Goal: Transaction & Acquisition: Download file/media

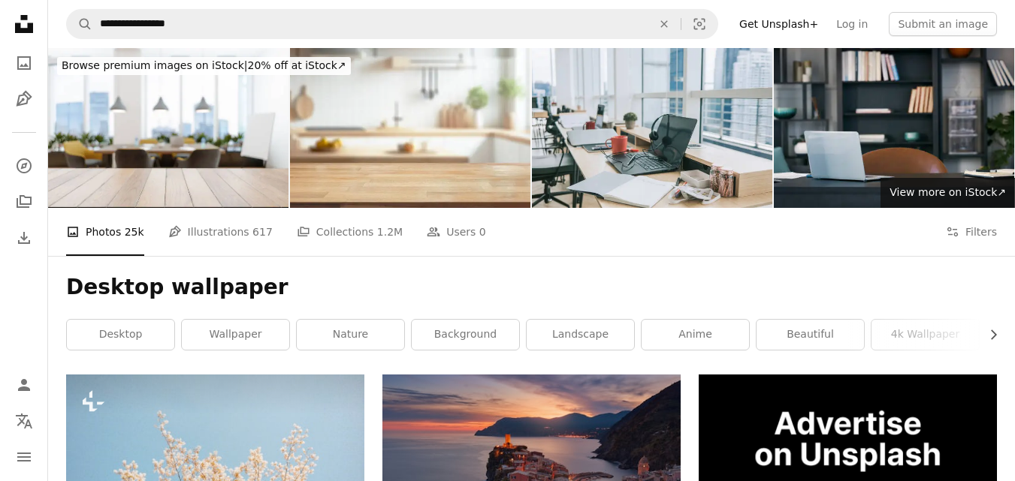
scroll to position [8771, 0]
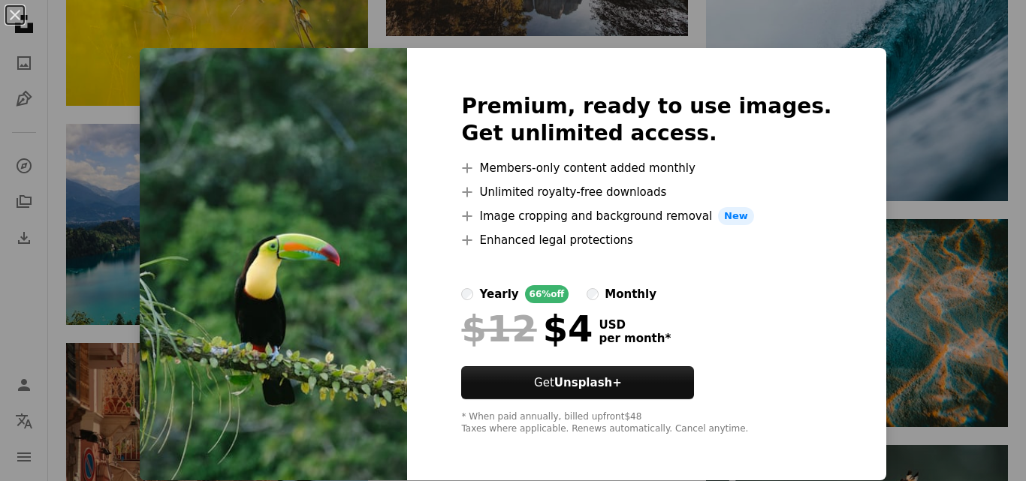
click at [71, 84] on div "An X shape Premium, ready to use images. Get unlimited access. A plus sign Memb…" at bounding box center [513, 240] width 1026 height 481
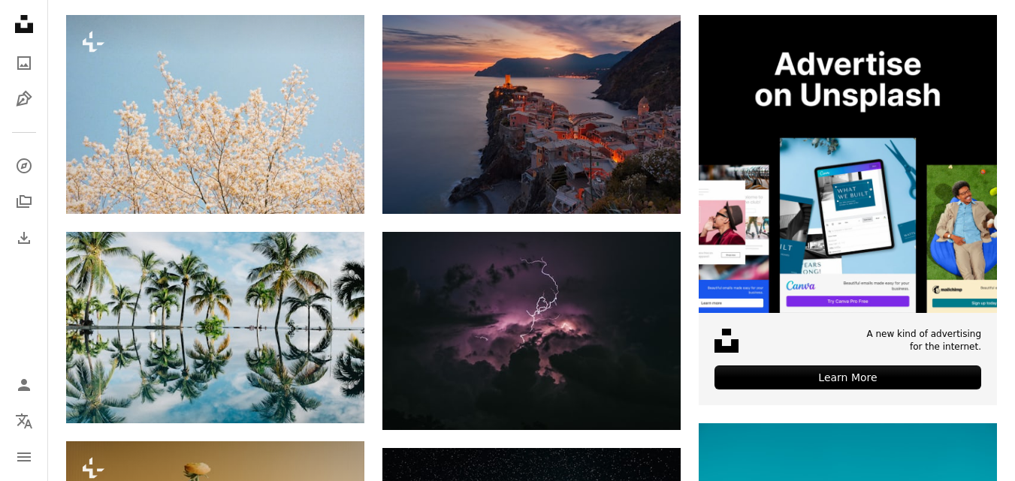
scroll to position [80, 0]
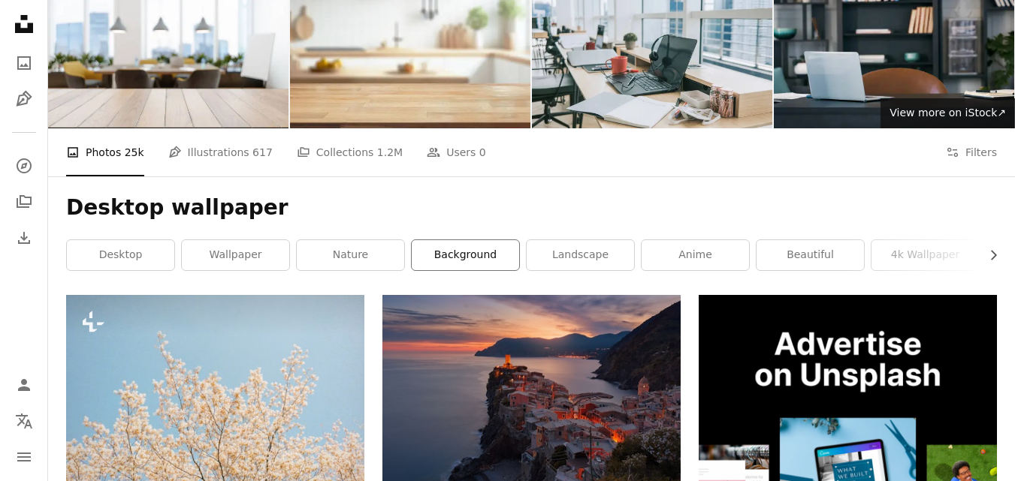
click at [462, 240] on link "background" at bounding box center [465, 255] width 107 height 30
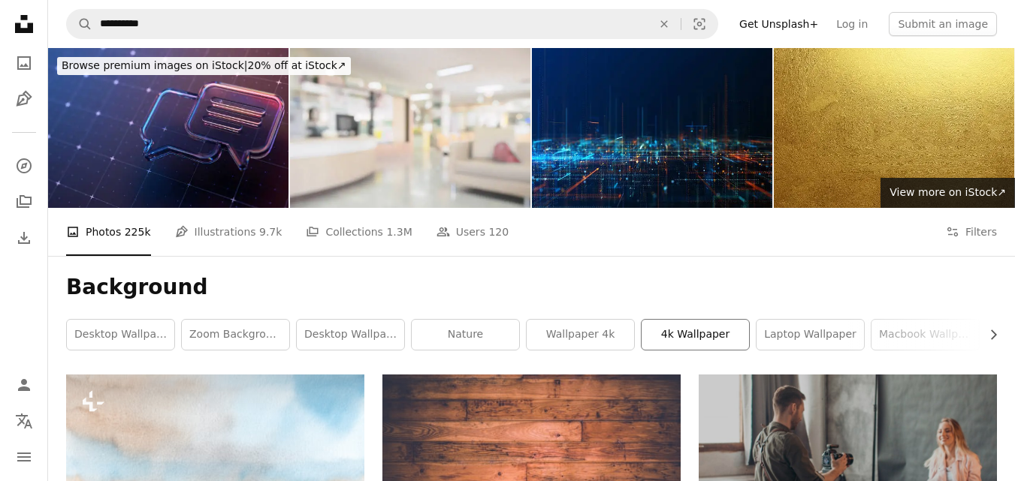
click at [694, 320] on link "4k wallpaper" at bounding box center [694, 335] width 107 height 30
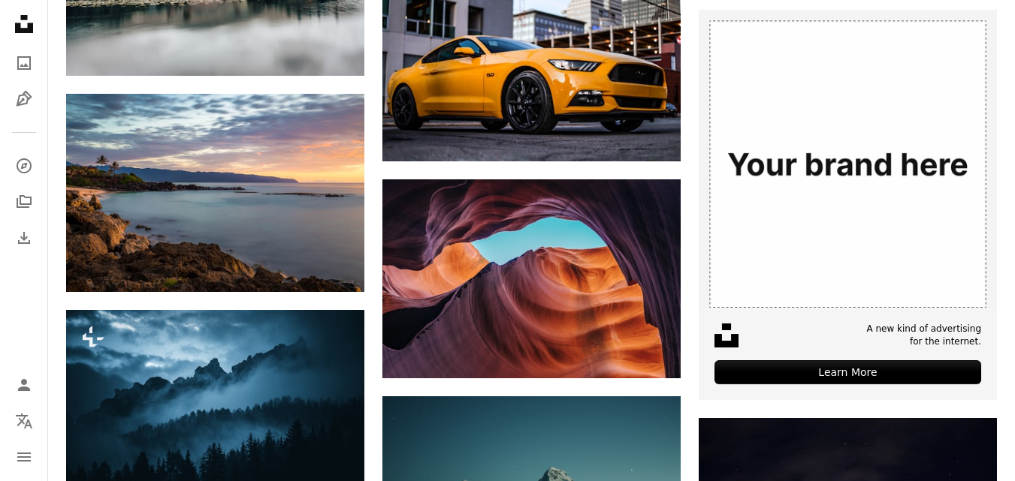
scroll to position [4135, 0]
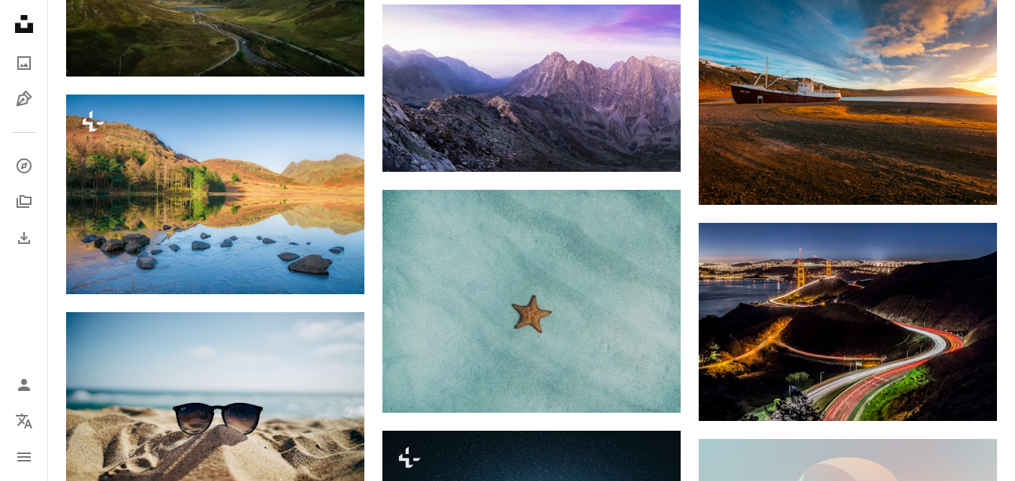
scroll to position [5817, 0]
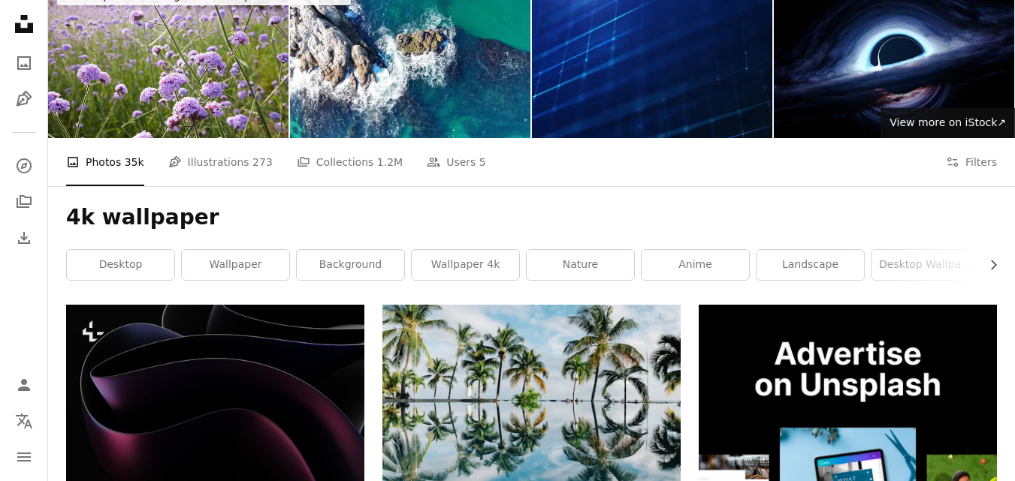
scroll to position [0, 0]
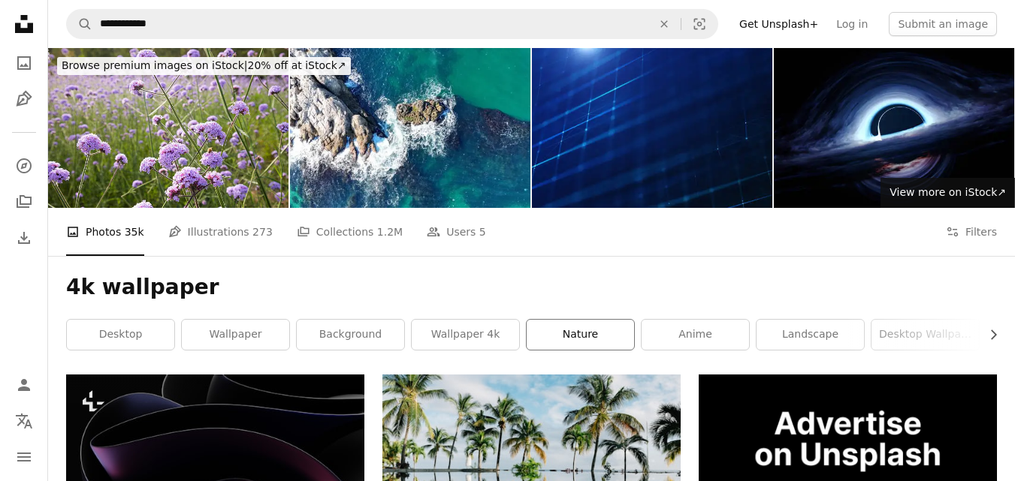
click at [575, 320] on link "nature" at bounding box center [579, 335] width 107 height 30
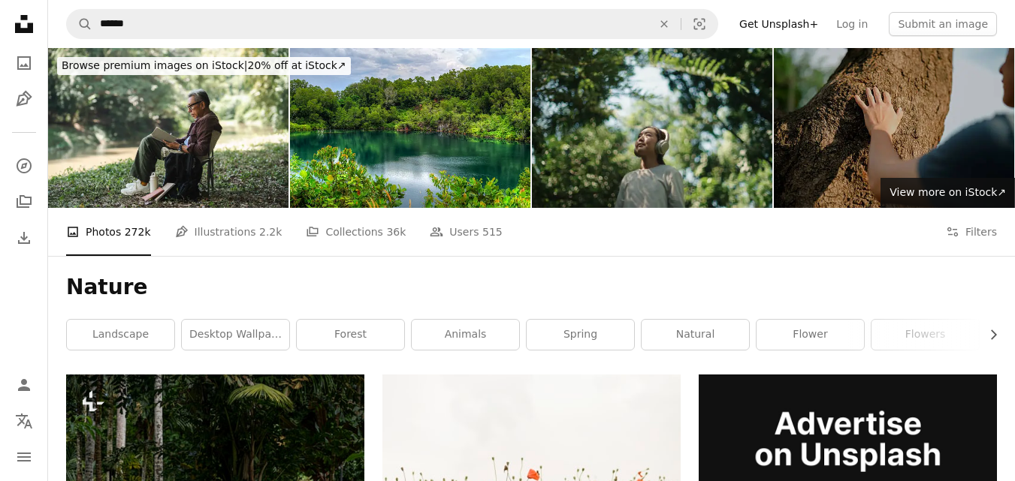
click at [1002, 256] on div "Nature Chevron right landscape desktop wallpaper forest animals spring natural …" at bounding box center [531, 315] width 967 height 119
click at [997, 327] on icon "Chevron right" at bounding box center [992, 334] width 15 height 15
click at [989, 327] on icon "Chevron right" at bounding box center [992, 334] width 15 height 15
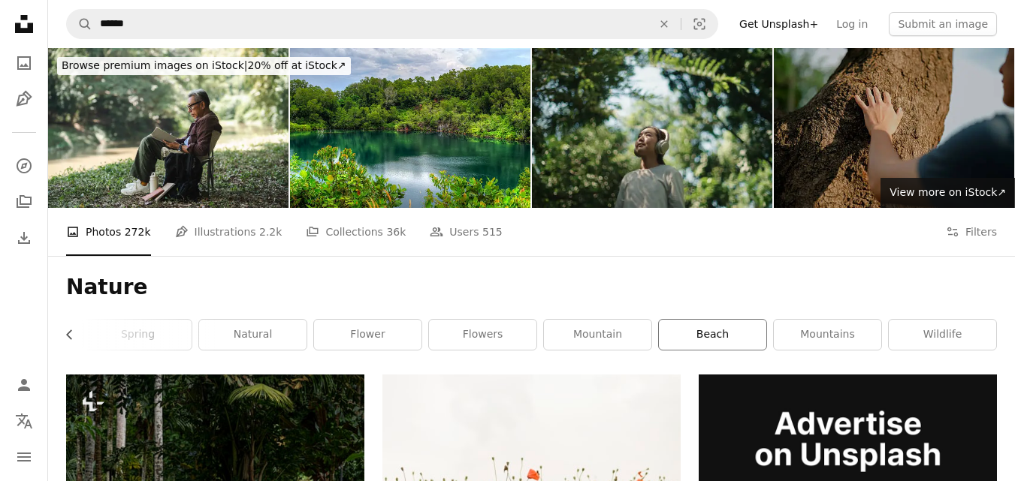
click at [730, 320] on link "beach" at bounding box center [712, 335] width 107 height 30
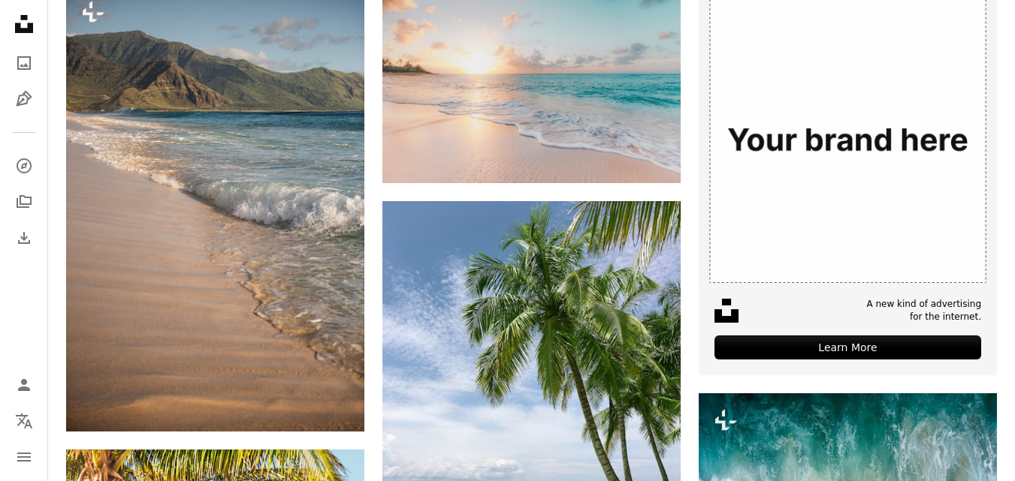
scroll to position [400, 0]
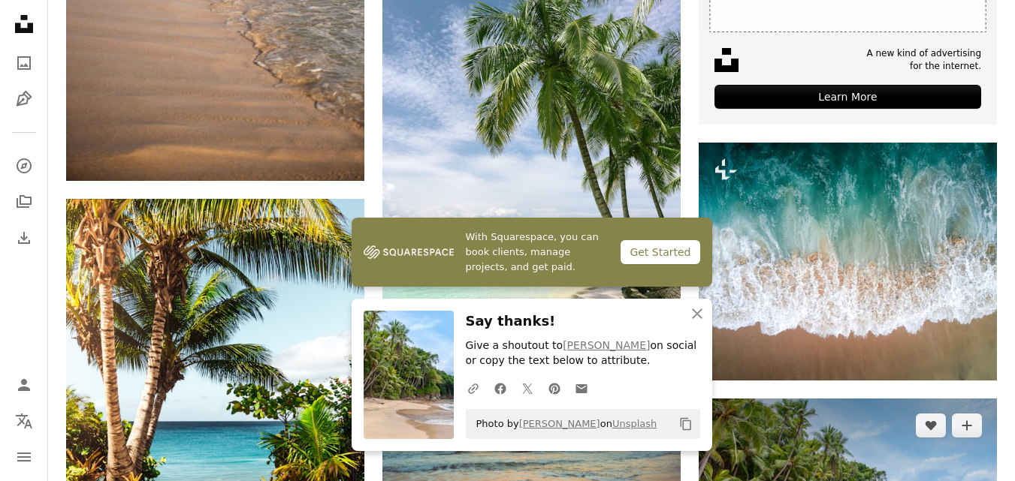
scroll to position [681, 0]
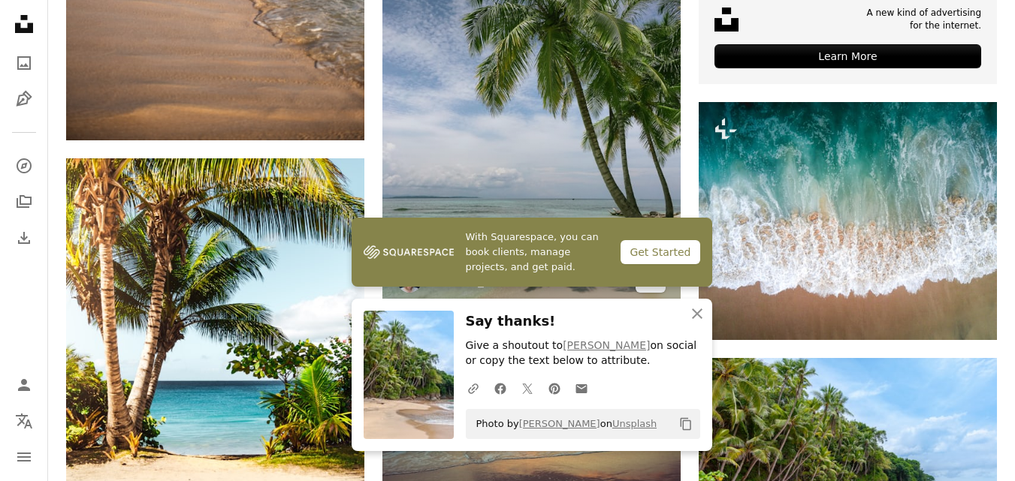
click at [642, 269] on link "Arrow pointing down" at bounding box center [650, 281] width 30 height 24
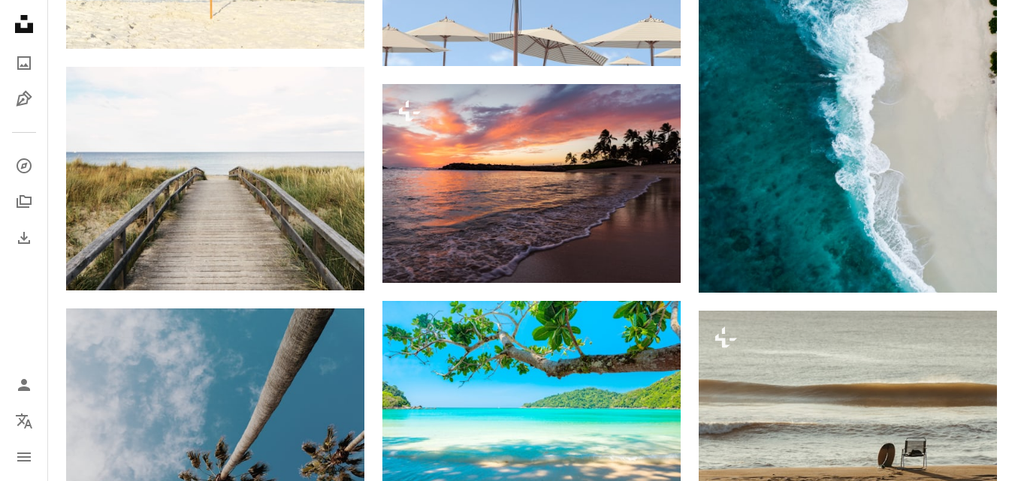
scroll to position [4436, 0]
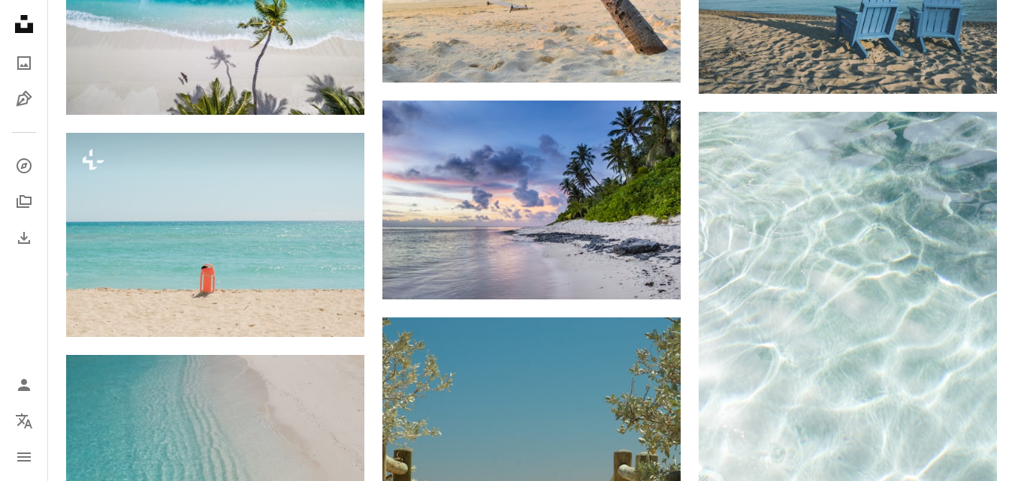
scroll to position [7020, 0]
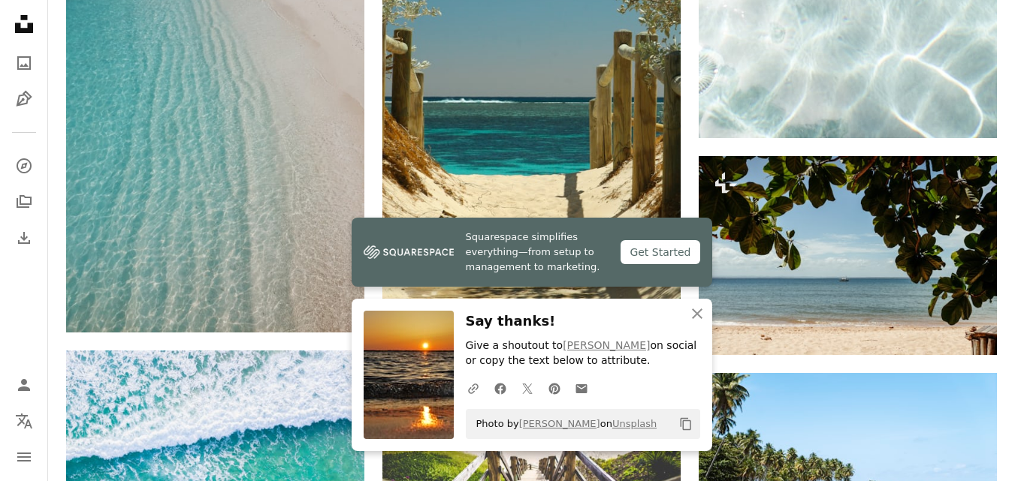
click at [697, 308] on icon "An X shape" at bounding box center [697, 314] width 18 height 18
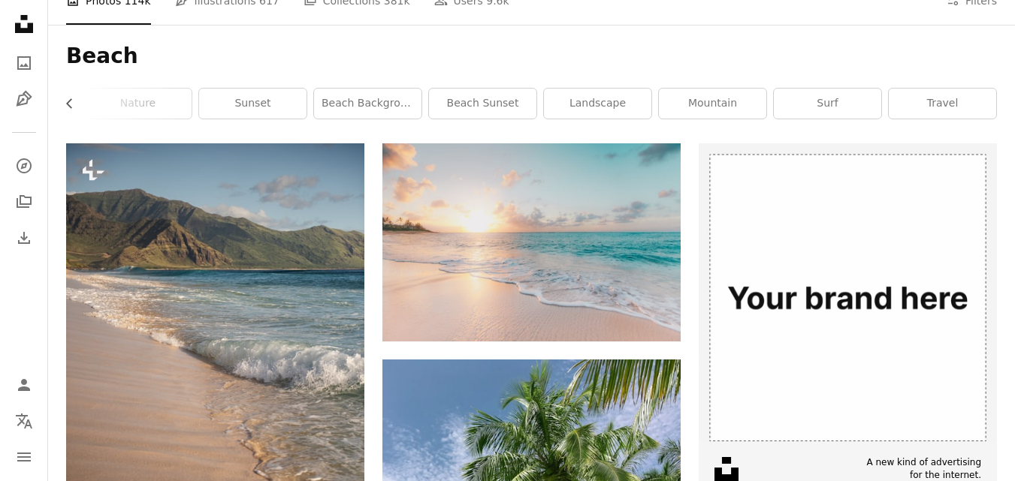
scroll to position [91, 0]
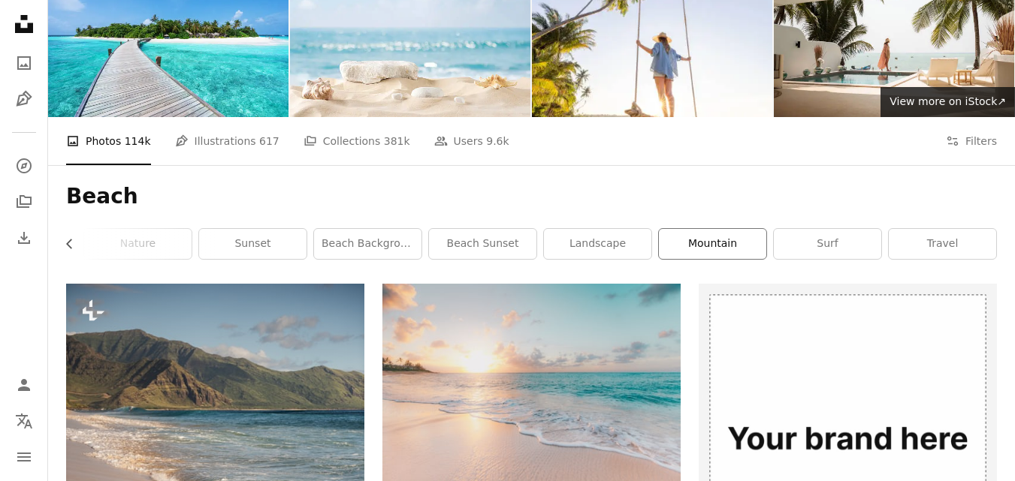
click at [740, 229] on link "mountain" at bounding box center [712, 244] width 107 height 30
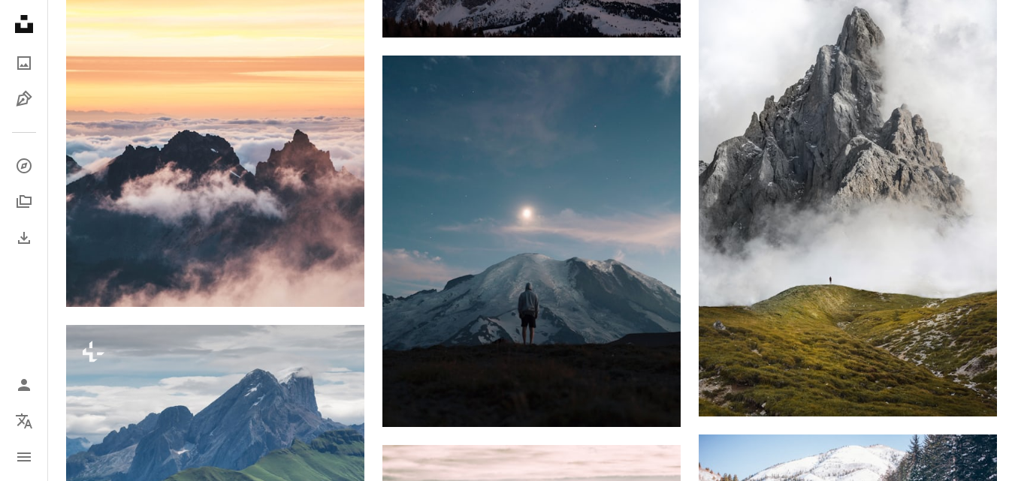
scroll to position [4876, 0]
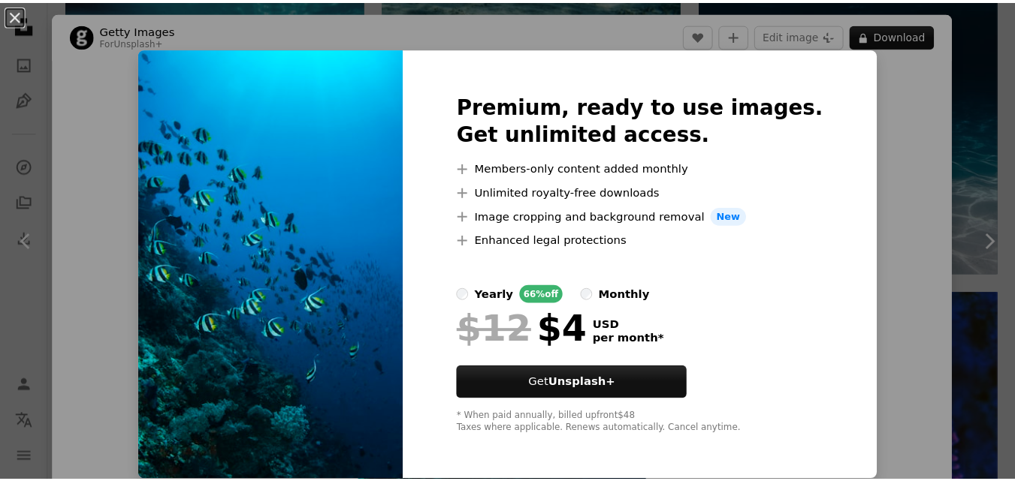
scroll to position [4145, 0]
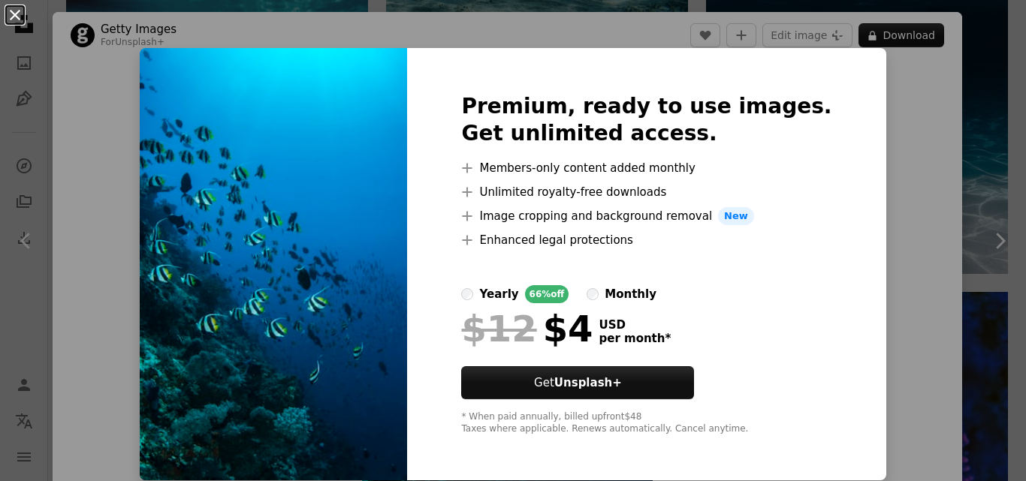
click at [6, 7] on button "An X shape" at bounding box center [15, 15] width 18 height 18
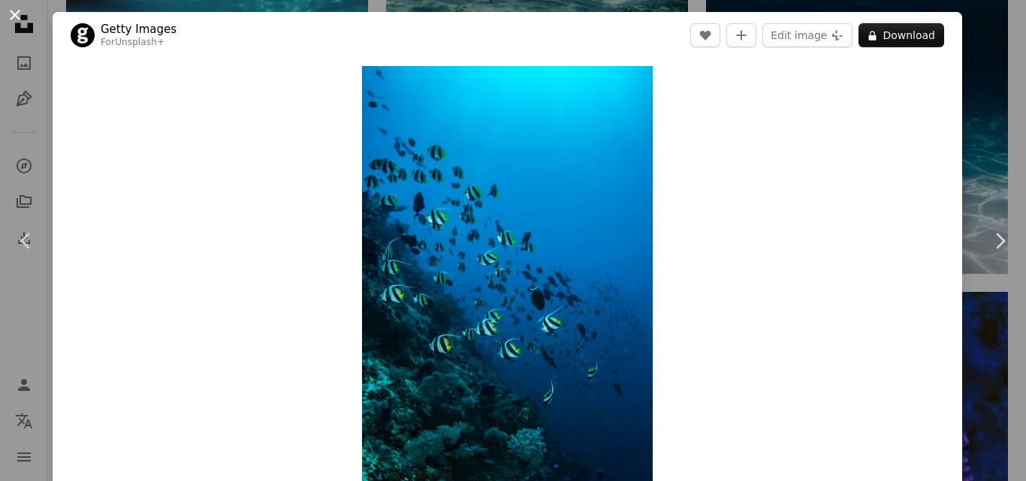
click at [15, 15] on button "An X shape" at bounding box center [15, 15] width 18 height 18
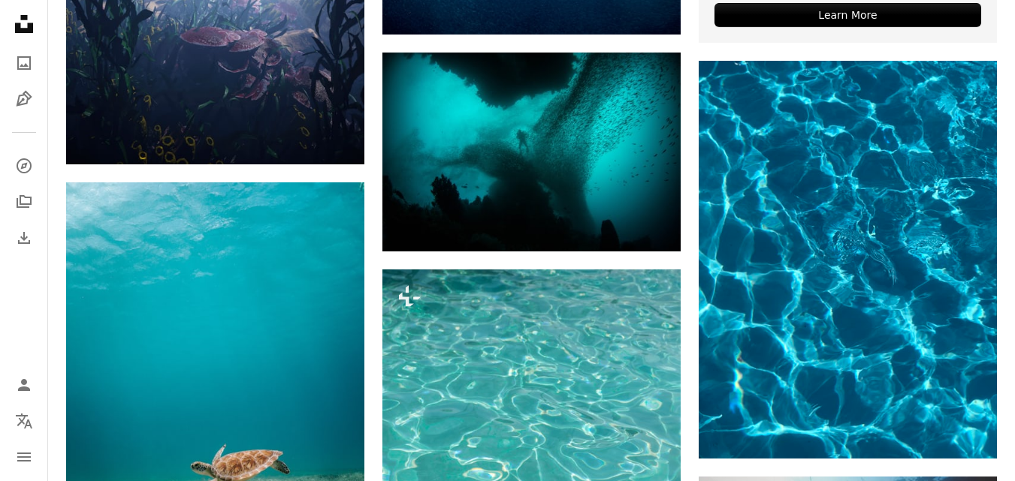
scroll to position [5827, 0]
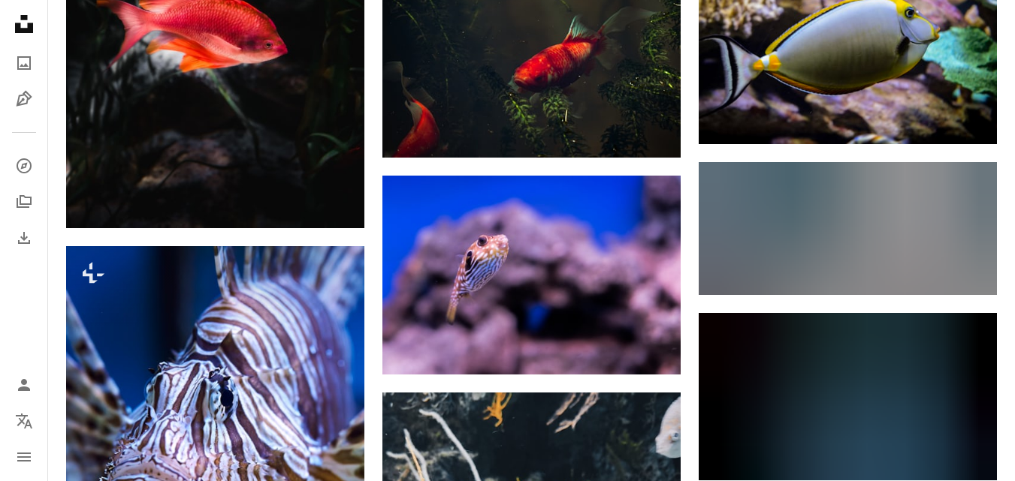
scroll to position [10, 0]
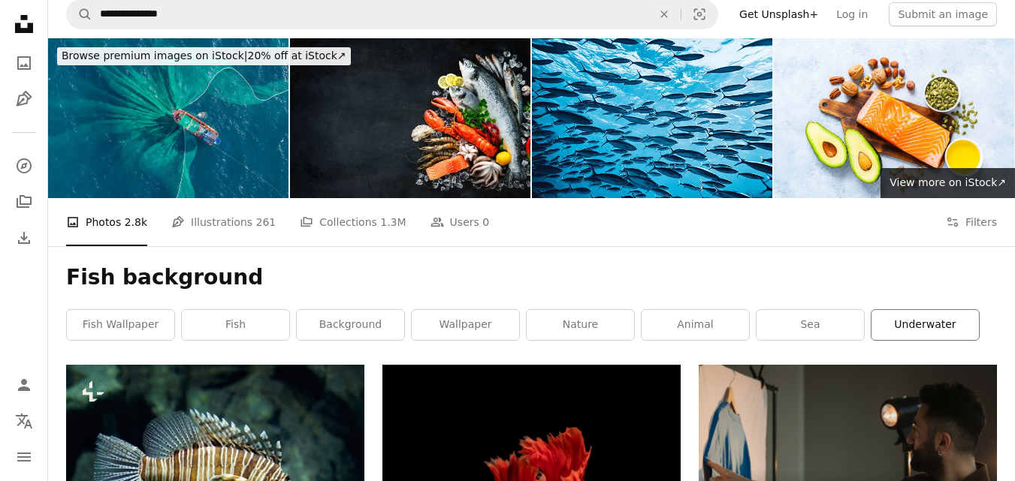
click at [927, 310] on link "underwater" at bounding box center [924, 325] width 107 height 30
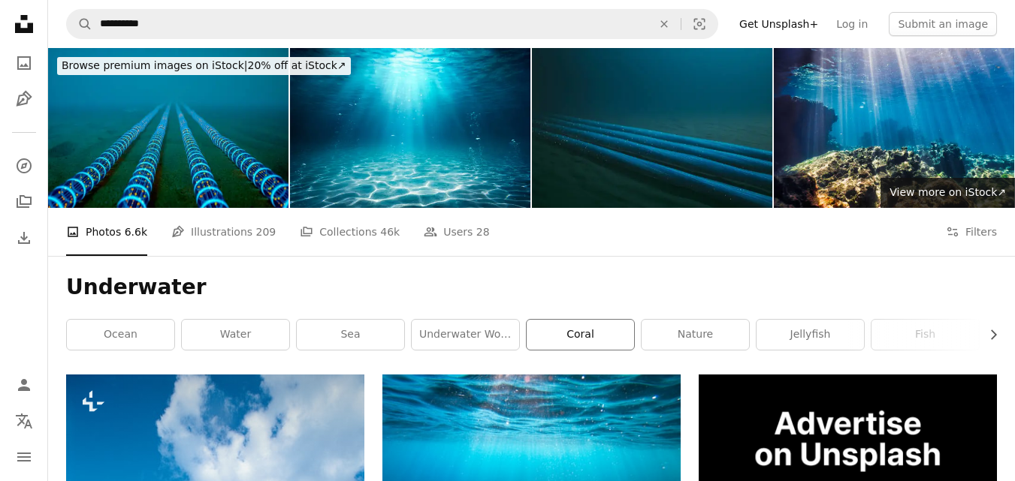
click at [591, 320] on link "coral" at bounding box center [579, 335] width 107 height 30
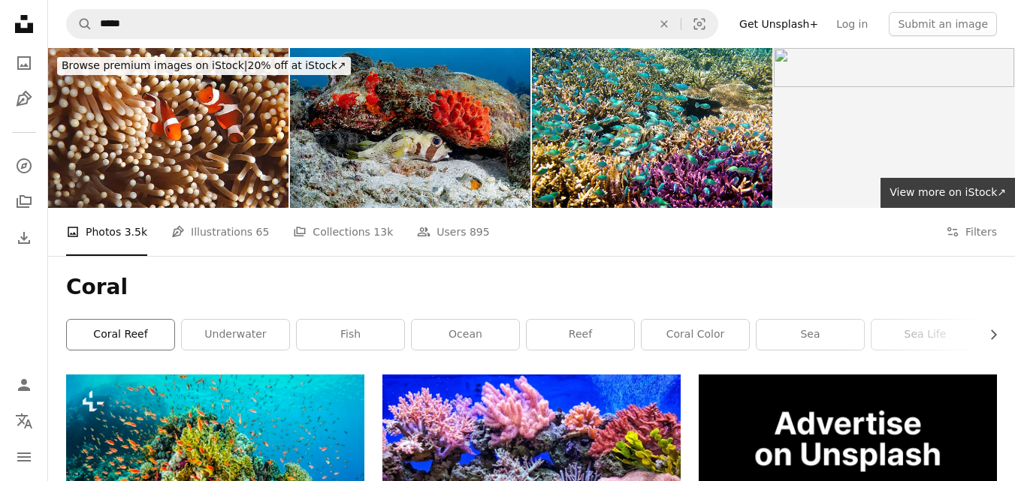
click at [115, 320] on link "coral reef" at bounding box center [120, 335] width 107 height 30
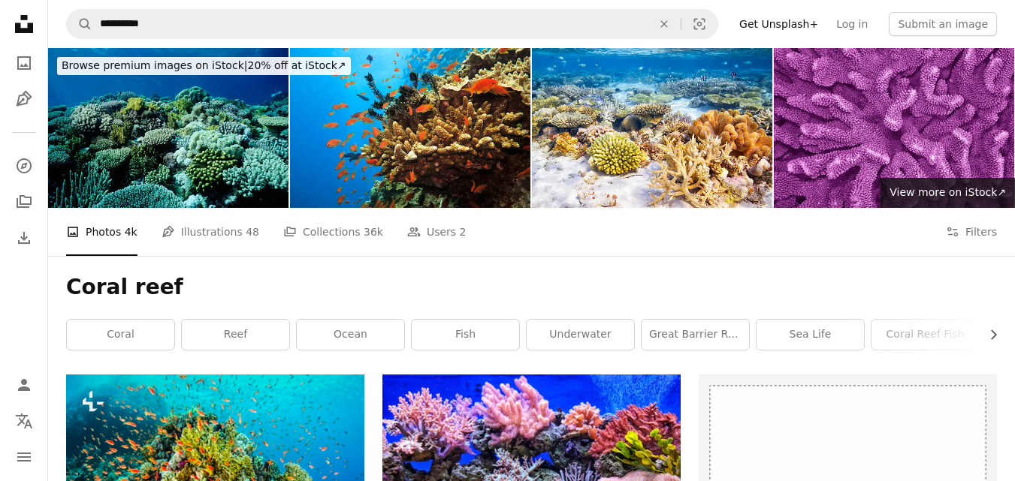
scroll to position [421, 0]
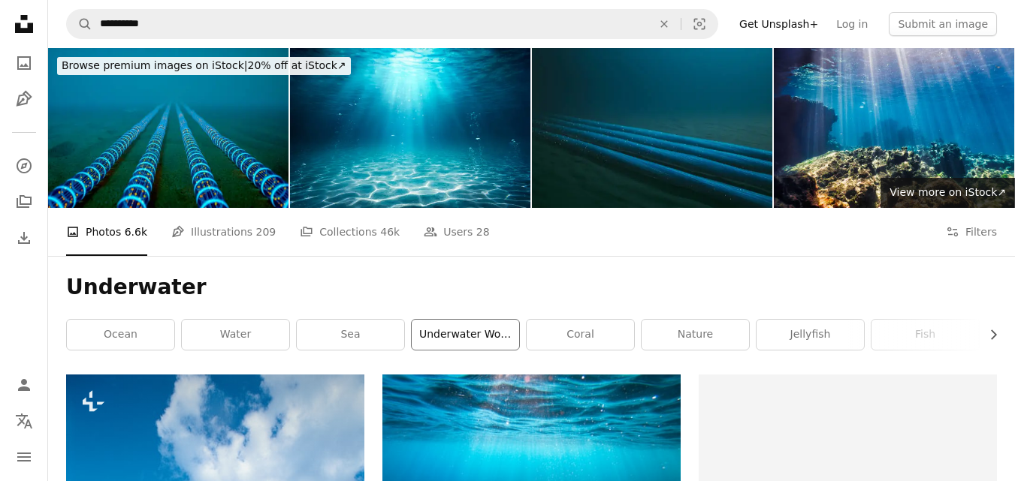
click at [490, 320] on link "underwater world" at bounding box center [465, 335] width 107 height 30
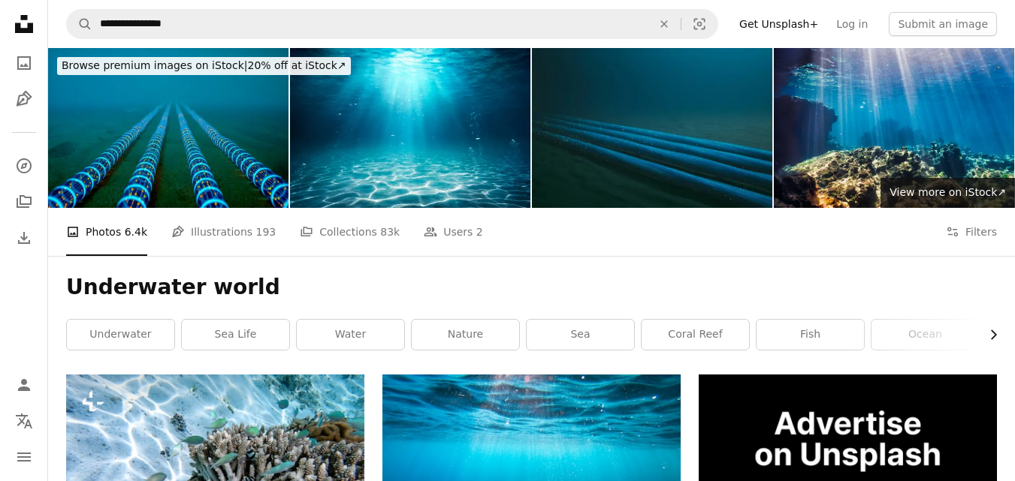
click at [995, 330] on icon "button" at bounding box center [994, 335] width 6 height 10
click at [714, 320] on link "aquatic" at bounding box center [712, 335] width 107 height 30
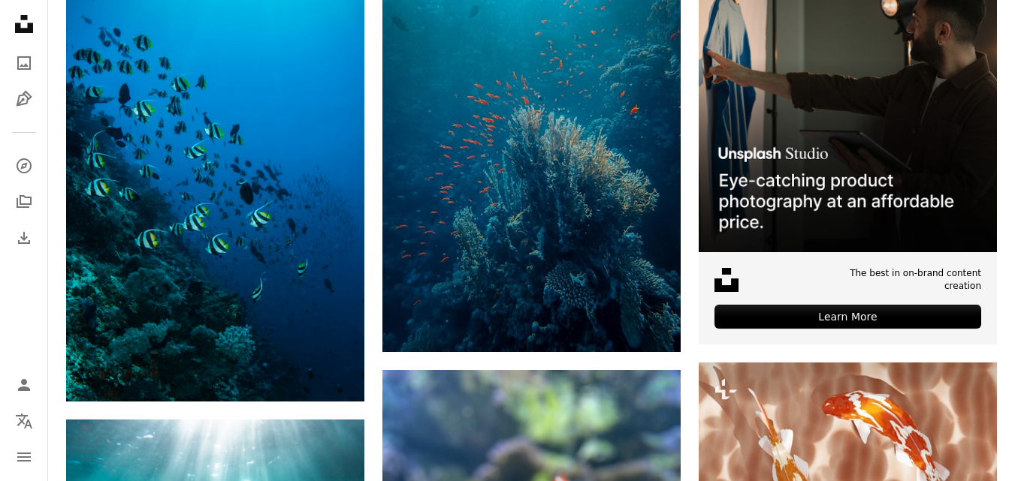
scroll to position [841, 0]
